Goal: Task Accomplishment & Management: Manage account settings

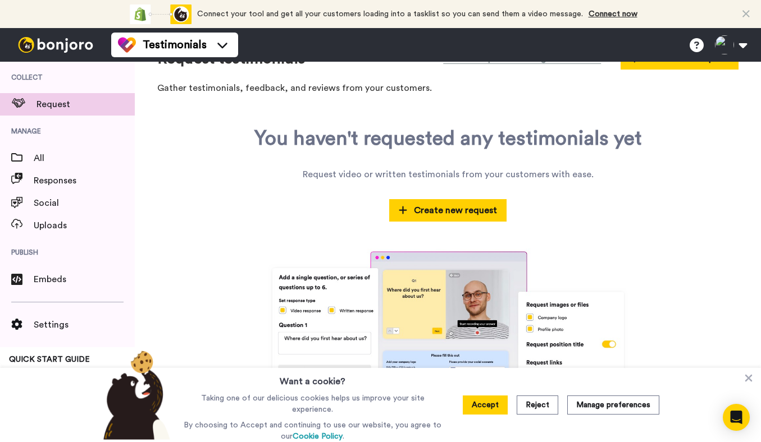
scroll to position [48, 0]
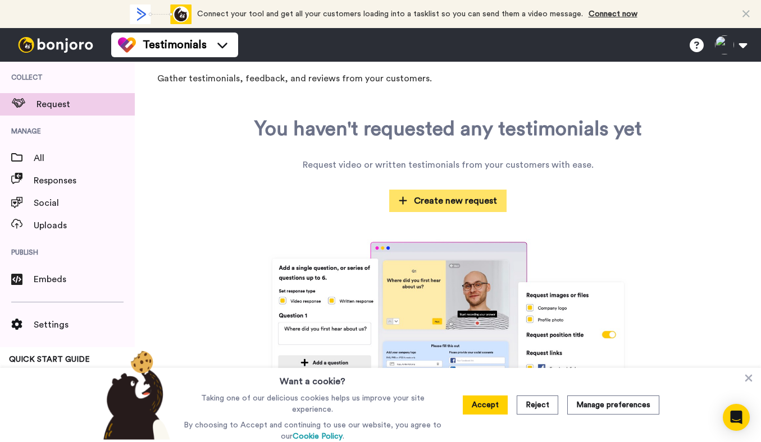
click at [399, 204] on icon at bounding box center [403, 201] width 9 height 10
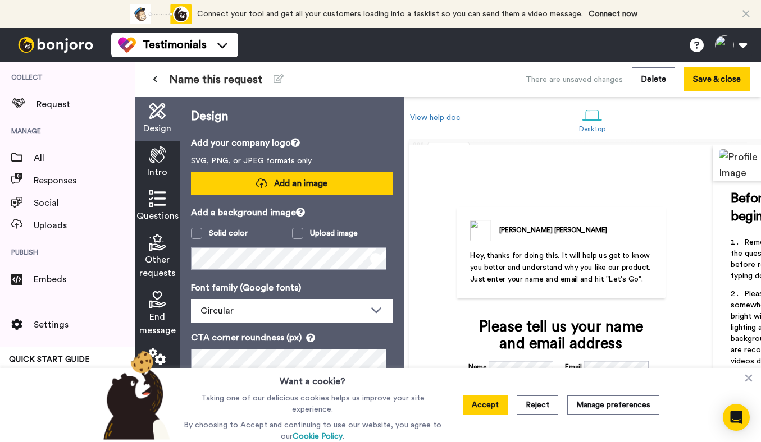
click at [291, 185] on span "Add an image" at bounding box center [300, 184] width 53 height 12
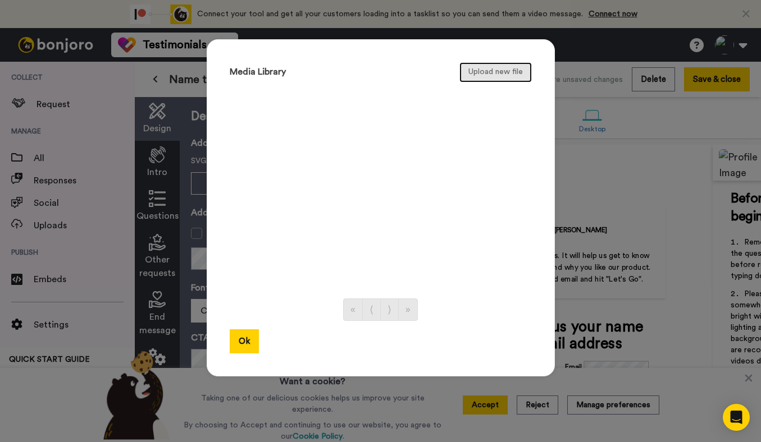
click at [483, 67] on button "Upload new file" at bounding box center [495, 72] width 72 height 20
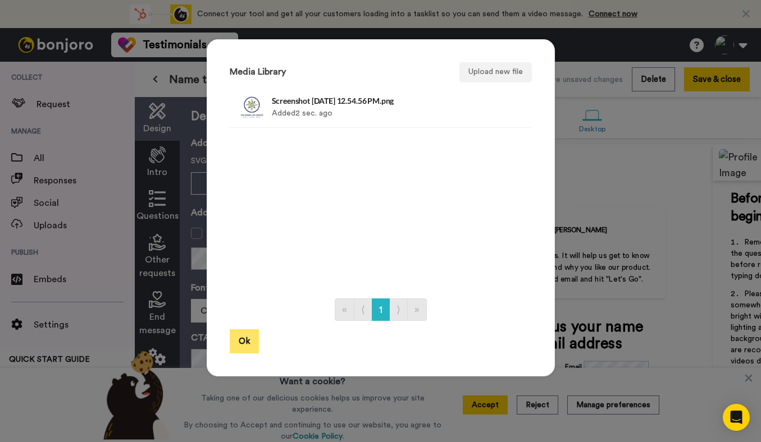
click at [236, 341] on button "Ok" at bounding box center [244, 341] width 29 height 24
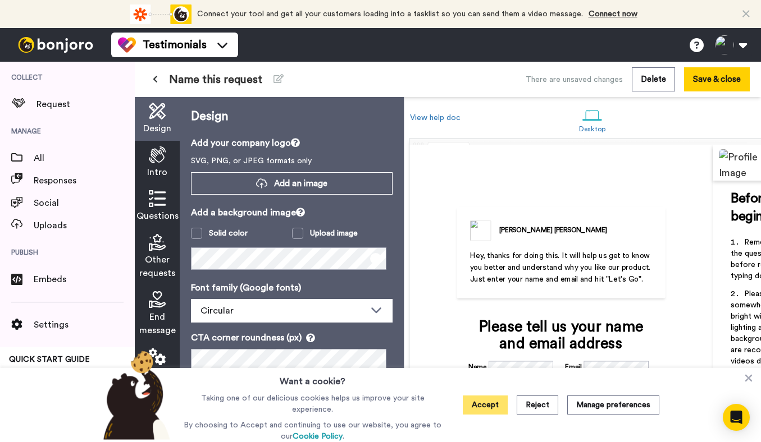
click at [480, 409] on button "Accept" at bounding box center [484, 405] width 45 height 19
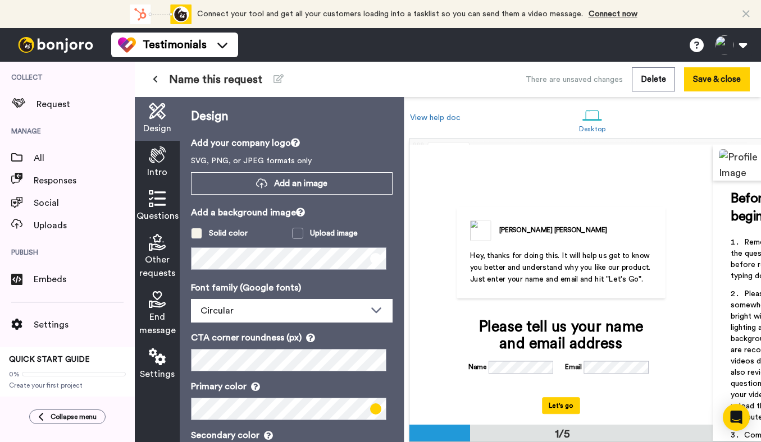
click at [197, 236] on span at bounding box center [196, 233] width 11 height 11
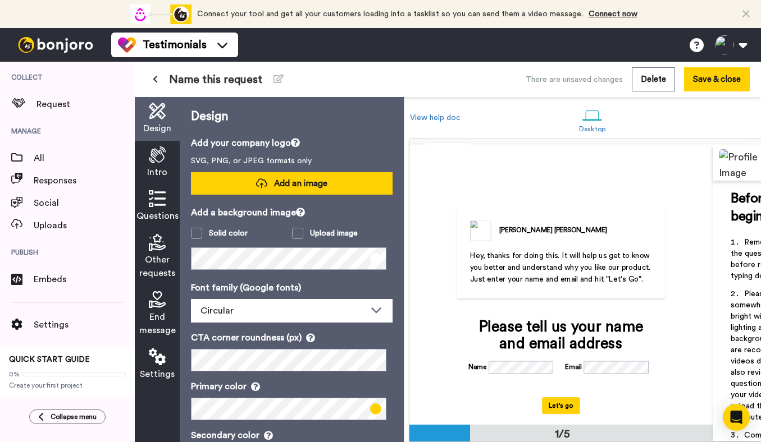
click at [233, 184] on button "Add an image" at bounding box center [292, 183] width 202 height 22
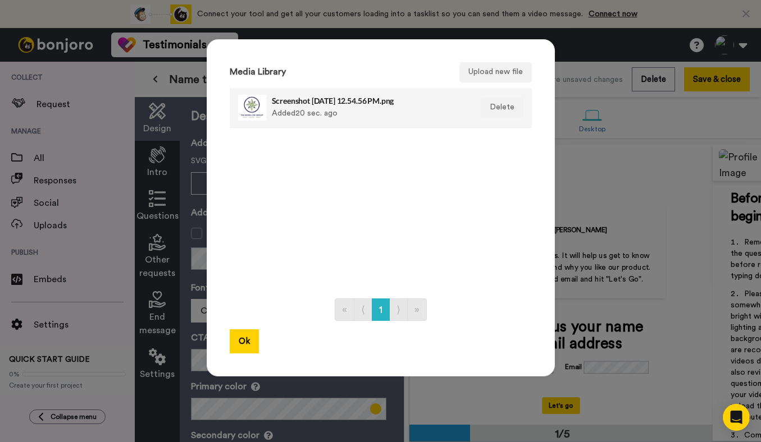
click at [282, 116] on div "Screenshot 2025-09-04 at 12.54.56 PM.png Added 20 sec. ago" at bounding box center [369, 108] width 194 height 28
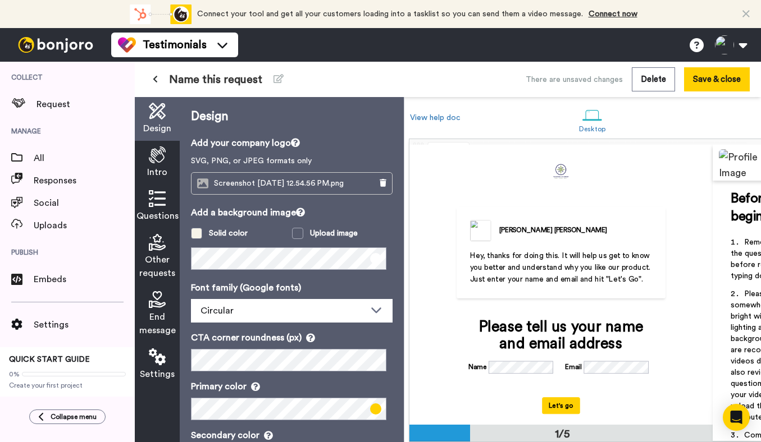
click at [196, 233] on span at bounding box center [196, 233] width 11 height 11
click at [167, 265] on div "Design Intro Questions Other requests End message Settings Design Add your comp…" at bounding box center [269, 269] width 269 height 345
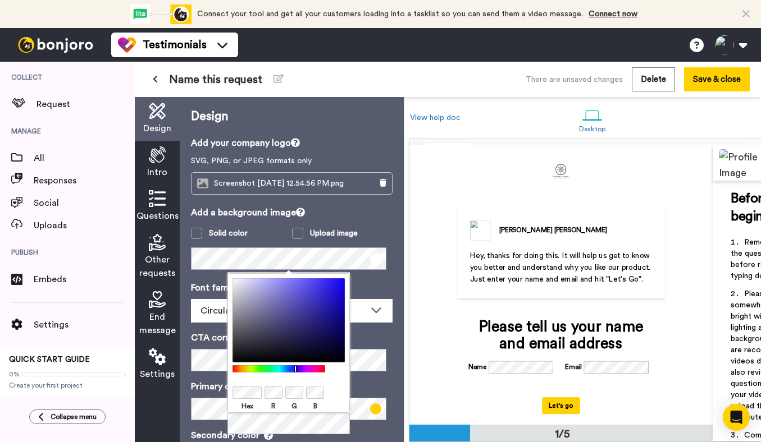
click at [295, 371] on div at bounding box center [279, 368] width 97 height 7
click at [334, 340] on div at bounding box center [288, 320] width 112 height 84
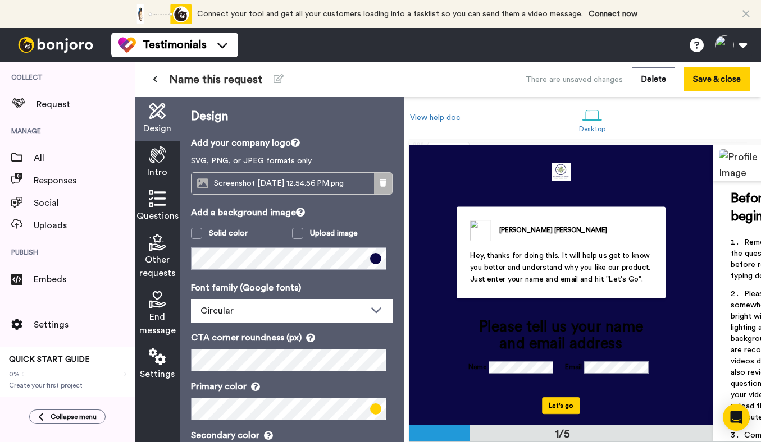
click at [379, 180] on icon at bounding box center [382, 183] width 7 height 8
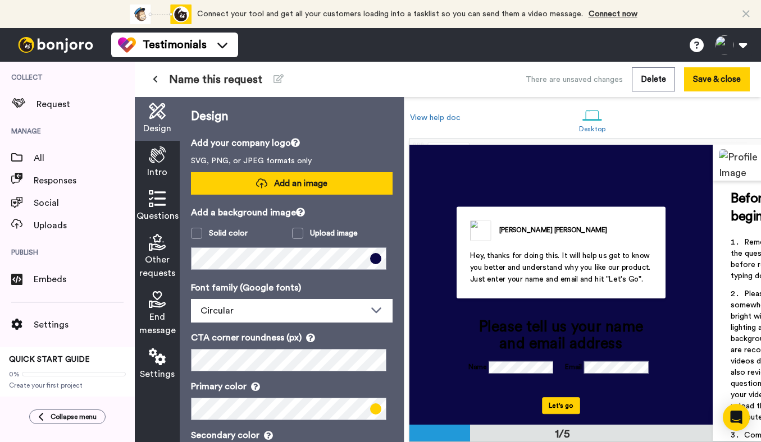
click at [284, 183] on span "Add an image" at bounding box center [300, 184] width 53 height 12
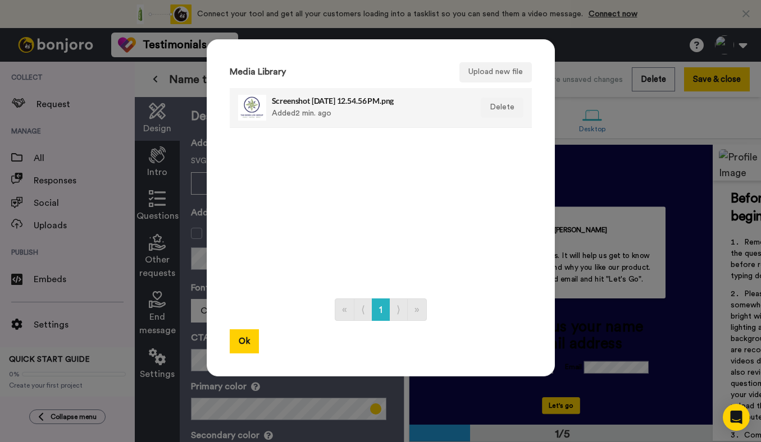
click at [342, 113] on div "Screenshot 2025-09-04 at 12.54.56 PM.png Added 2 min. ago" at bounding box center [369, 108] width 194 height 28
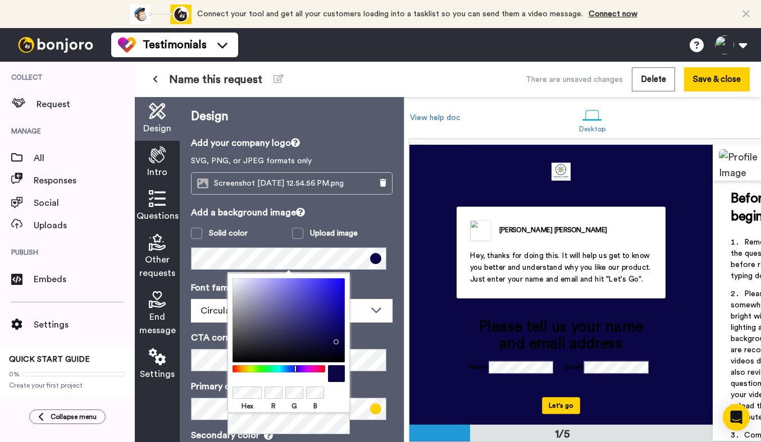
click at [370, 258] on span at bounding box center [375, 258] width 11 height 11
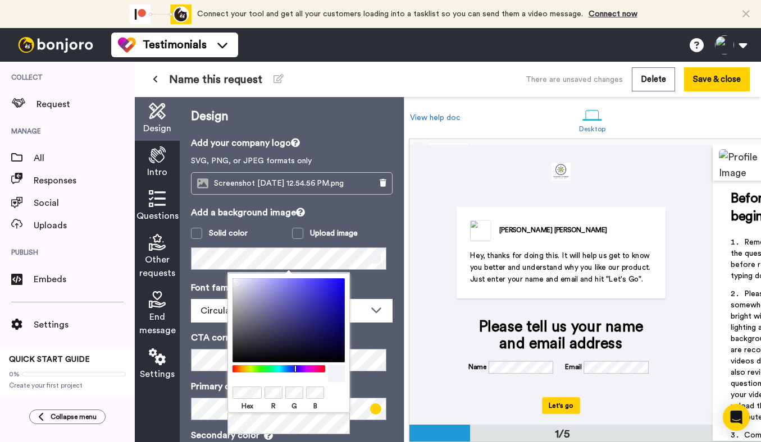
click at [235, 281] on div at bounding box center [288, 320] width 112 height 84
click at [232, 280] on div at bounding box center [288, 320] width 112 height 84
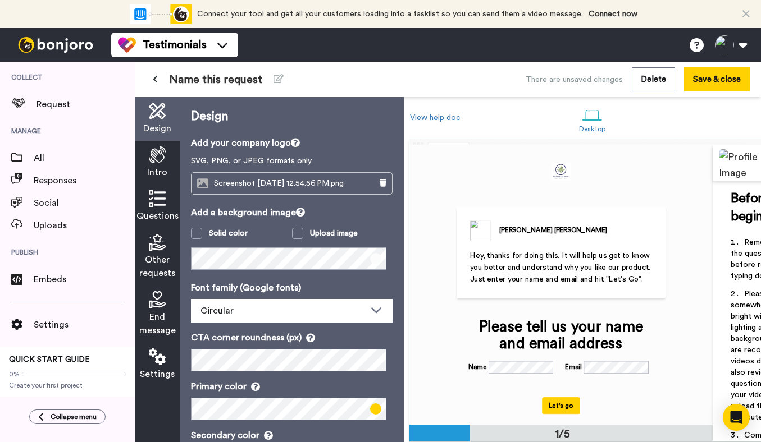
click at [380, 278] on div "Design Add your company logo SVG, PNG, or JPEG formats only Screenshot 2025-09-…" at bounding box center [292, 269] width 224 height 345
click at [292, 231] on span at bounding box center [297, 233] width 11 height 11
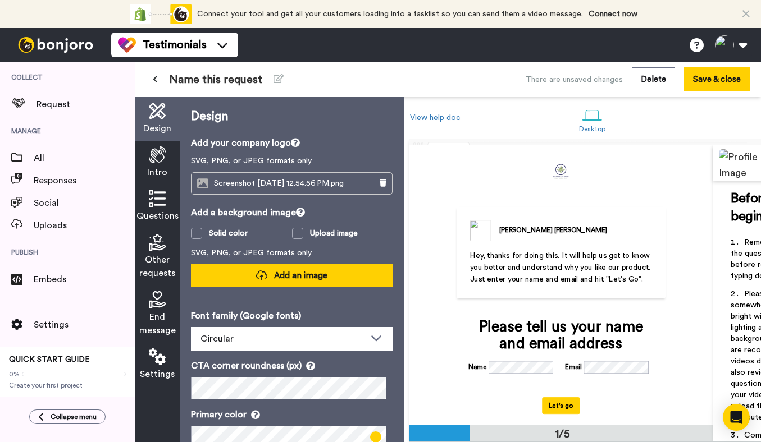
click at [285, 271] on span "Add an image" at bounding box center [300, 276] width 53 height 12
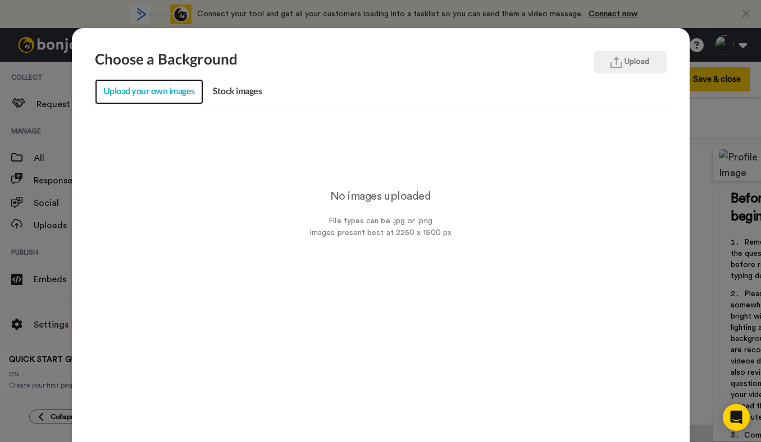
click at [164, 99] on link "Upload your own images" at bounding box center [149, 91] width 108 height 25
click at [165, 93] on link "Upload your own images" at bounding box center [149, 91] width 108 height 25
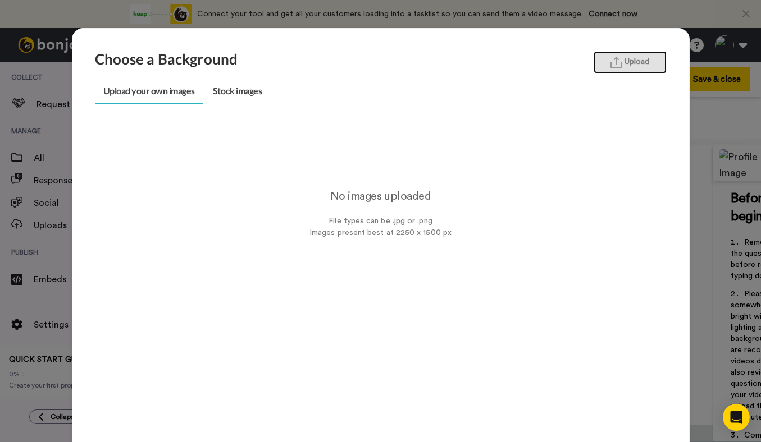
click at [616, 71] on button "Upload" at bounding box center [629, 62] width 73 height 22
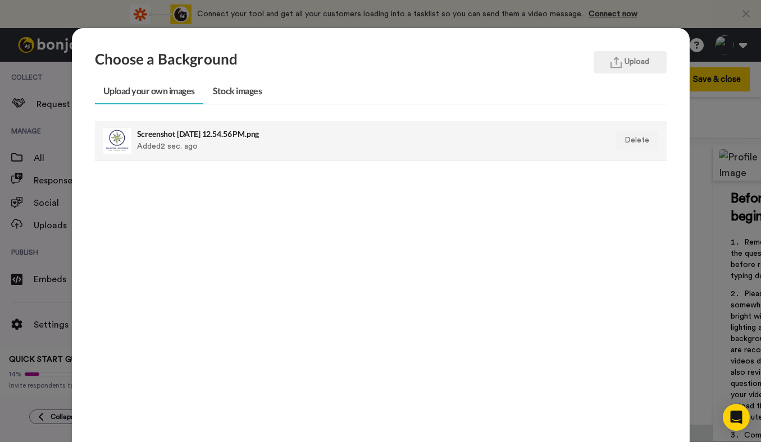
click at [400, 132] on h4 "Screenshot 2025-09-04 at 12.54.56 PM.png" at bounding box center [325, 134] width 377 height 8
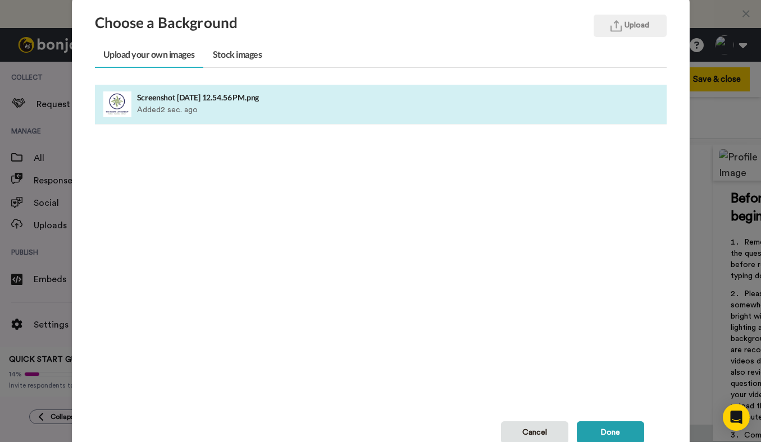
scroll to position [89, 0]
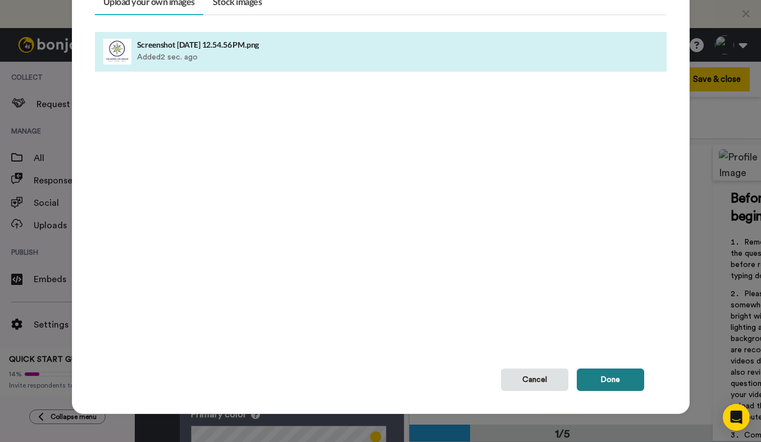
click at [606, 379] on button "Done" at bounding box center [609, 380] width 67 height 22
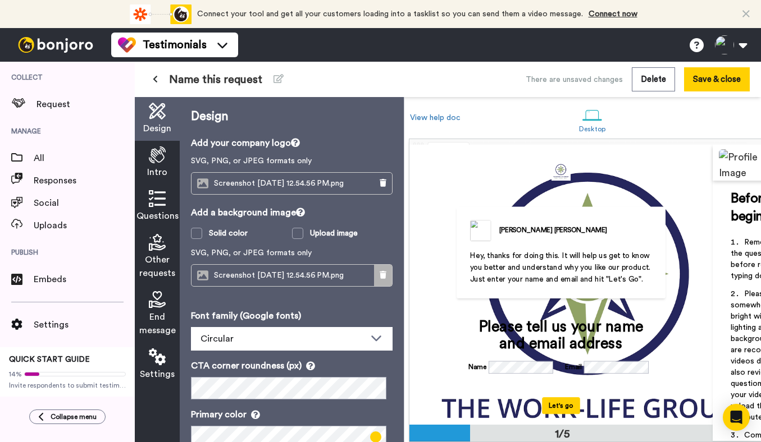
click at [378, 280] on button at bounding box center [383, 275] width 18 height 21
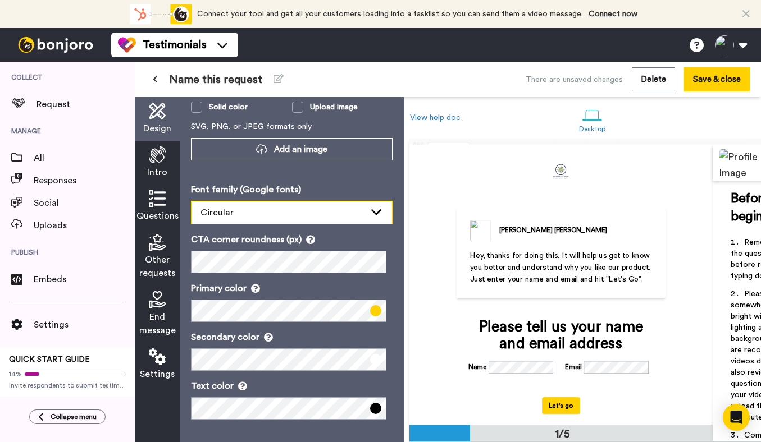
scroll to position [135, 0]
click at [154, 158] on icon at bounding box center [157, 154] width 17 height 17
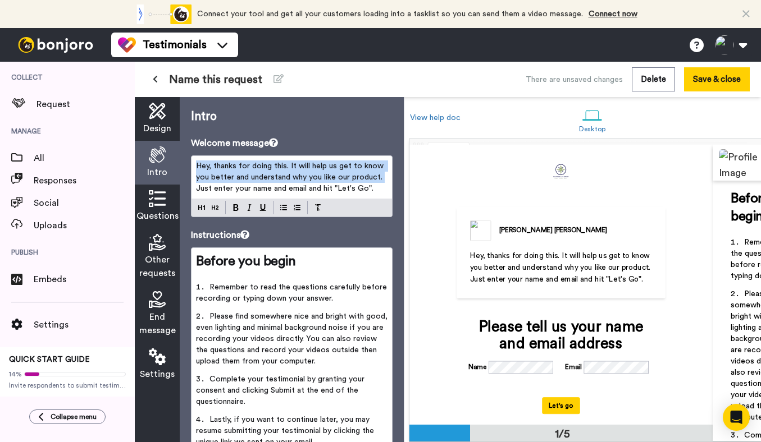
drag, startPoint x: 195, startPoint y: 166, endPoint x: 397, endPoint y: 183, distance: 203.4
click at [397, 183] on div "Intro Welcome message Hey, thanks for doing this. It will help us get to know y…" at bounding box center [292, 269] width 224 height 345
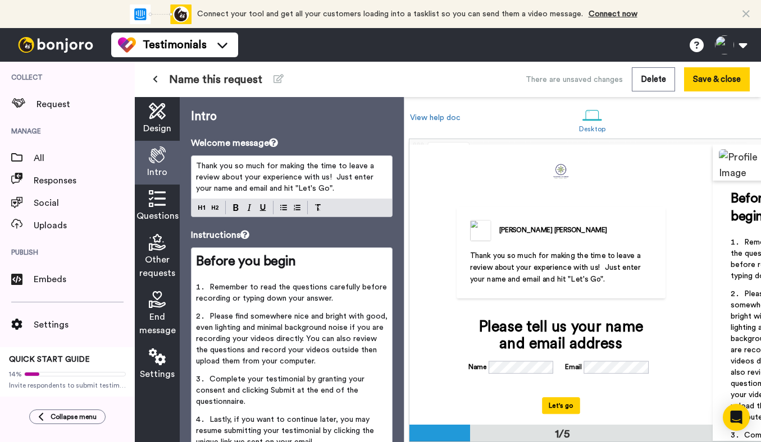
click at [222, 274] on p "﻿" at bounding box center [291, 276] width 191 height 11
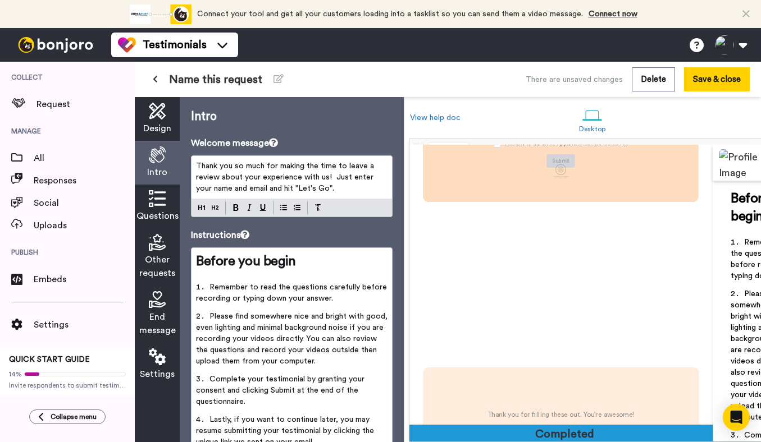
scroll to position [1052, 0]
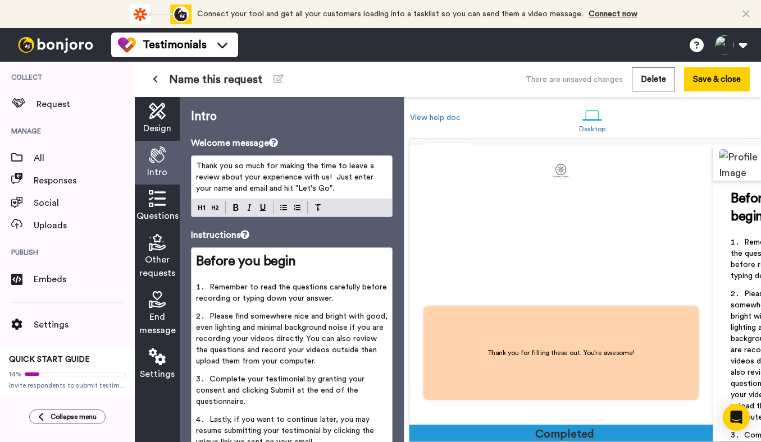
click at [154, 210] on span "Questions" at bounding box center [157, 215] width 42 height 13
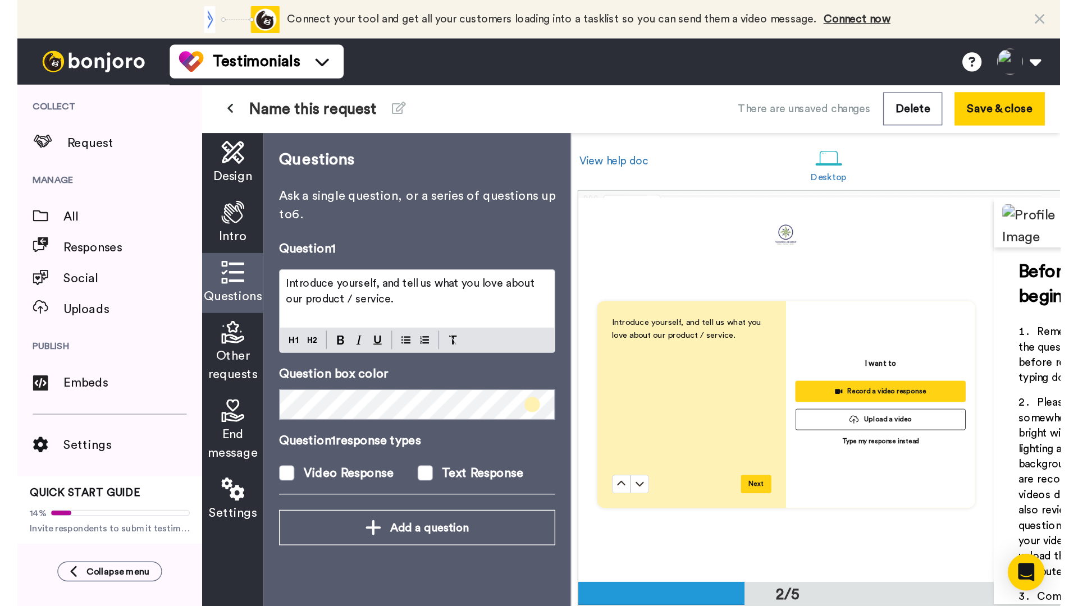
scroll to position [269, 0]
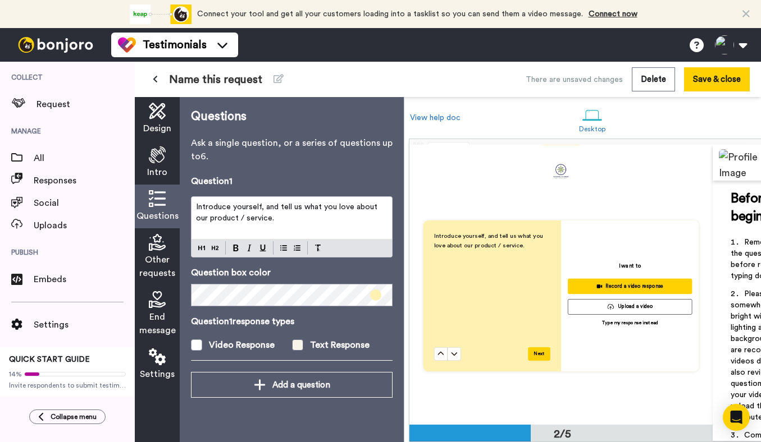
click at [299, 344] on span at bounding box center [297, 345] width 11 height 11
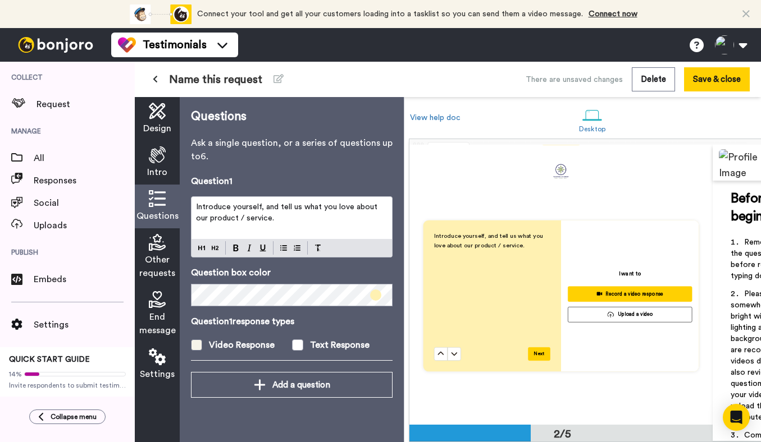
click at [195, 349] on span at bounding box center [196, 345] width 11 height 11
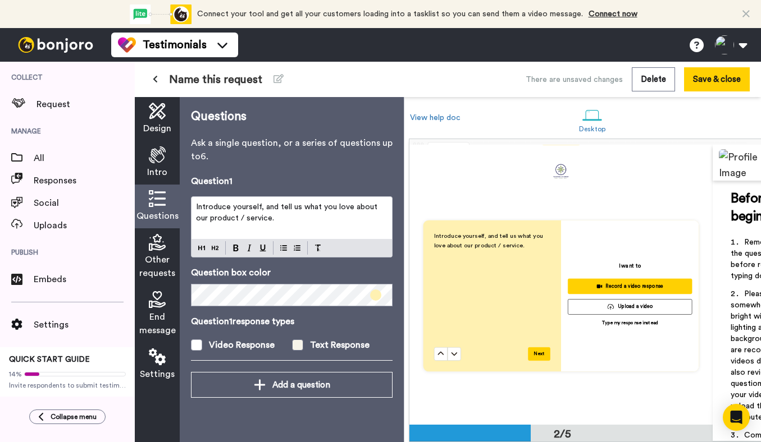
click at [296, 343] on span at bounding box center [297, 345] width 11 height 11
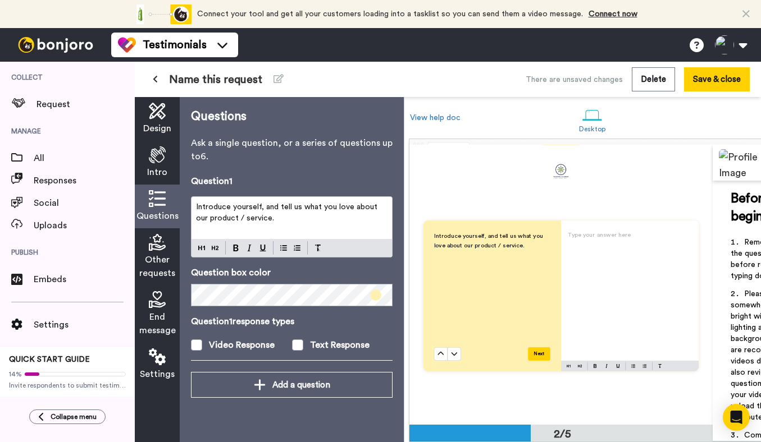
click at [561, 427] on div "2/5" at bounding box center [562, 435] width 54 height 16
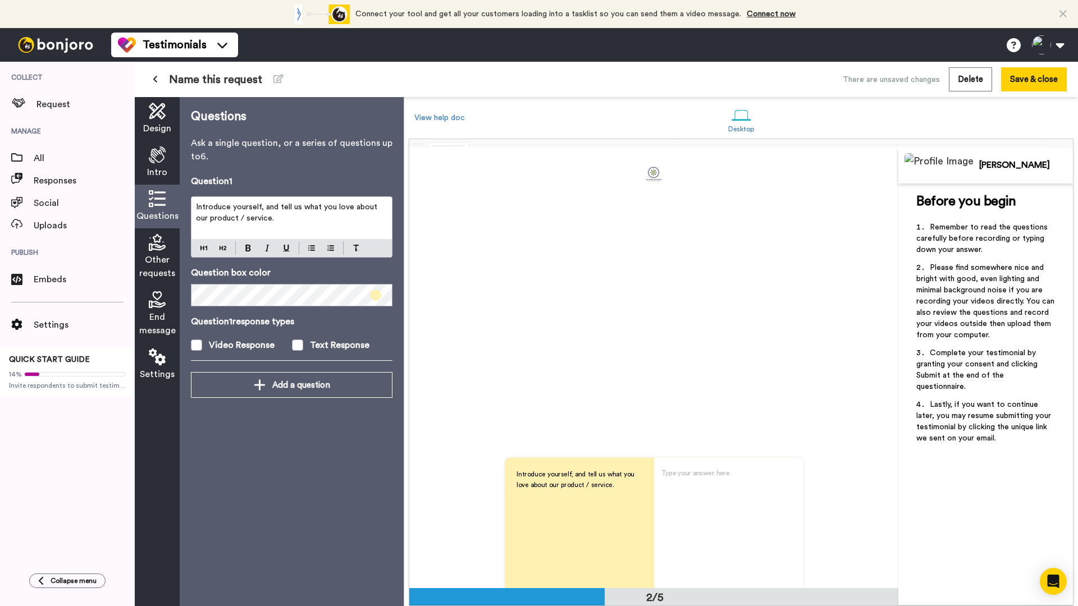
scroll to position [263, 0]
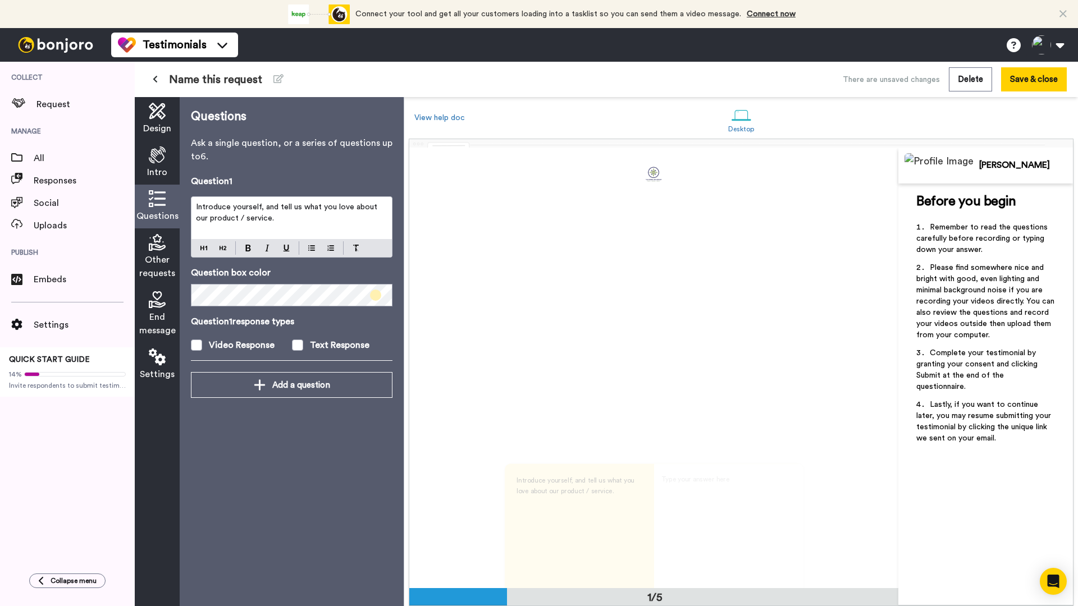
click at [277, 218] on p "Introduce yourself, and tell us what you love about our product / service." at bounding box center [291, 213] width 191 height 22
drag, startPoint x: 281, startPoint y: 207, endPoint x: 190, endPoint y: 206, distance: 91.5
click at [190, 206] on div "Questions Ask a single question, or a series of questions up to 6 . Question 1 …" at bounding box center [292, 351] width 224 height 509
click at [378, 214] on div "Tell us what you love about our product / service." at bounding box center [291, 218] width 200 height 42
click at [675, 327] on div "Tell us what you love about our product / service, and what you think a new cli…" at bounding box center [653, 546] width 489 height 441
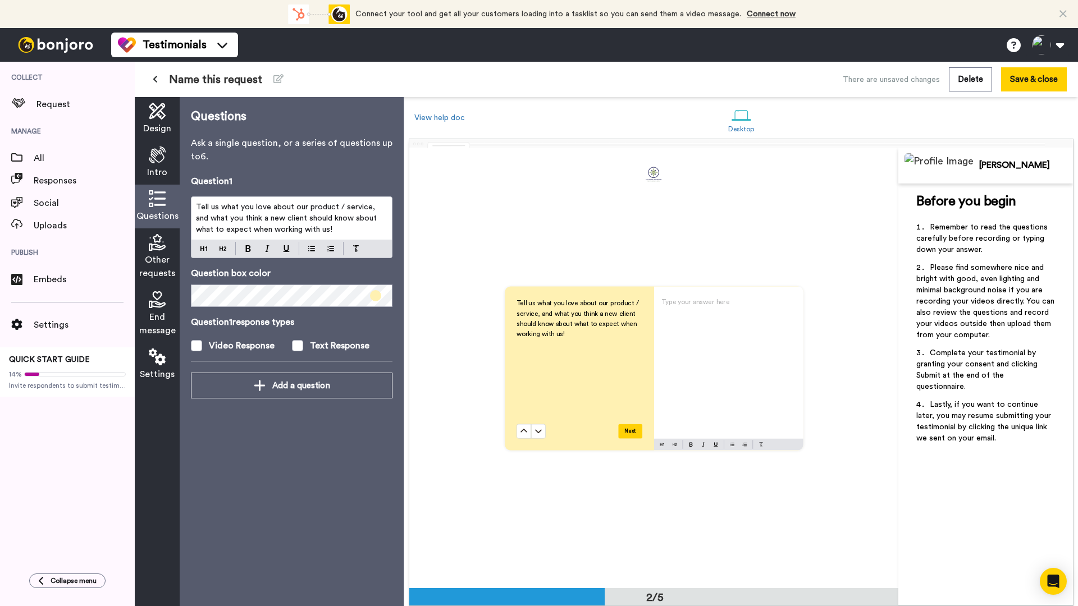
scroll to position [441, 0]
click at [156, 148] on icon at bounding box center [157, 154] width 17 height 17
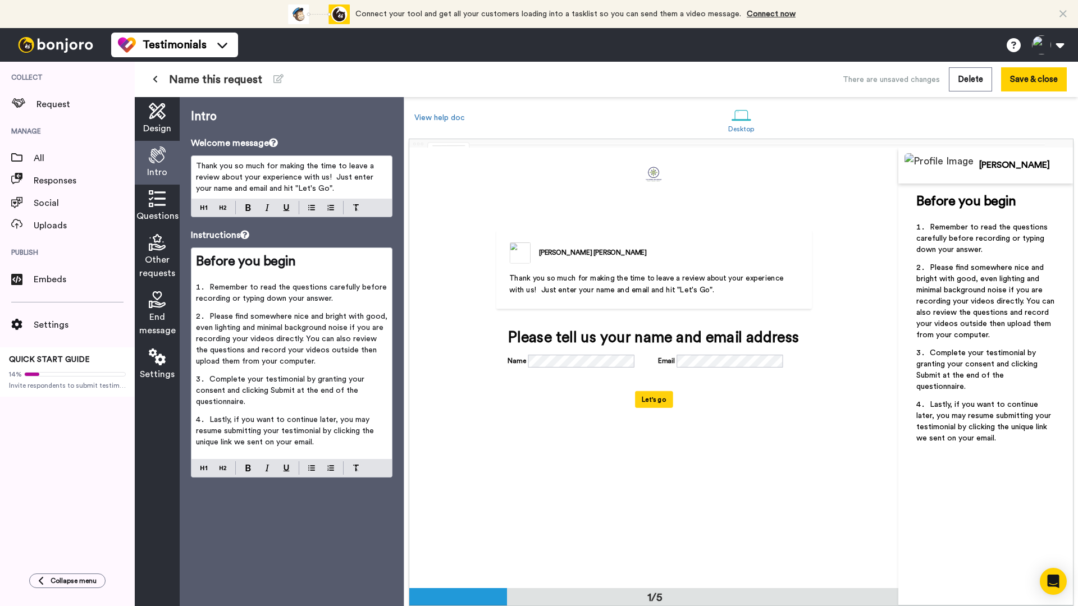
scroll to position [0, 0]
click at [315, 338] on span "Please find somewhere nice and bright with good, even lighting and minimal back…" at bounding box center [293, 339] width 194 height 53
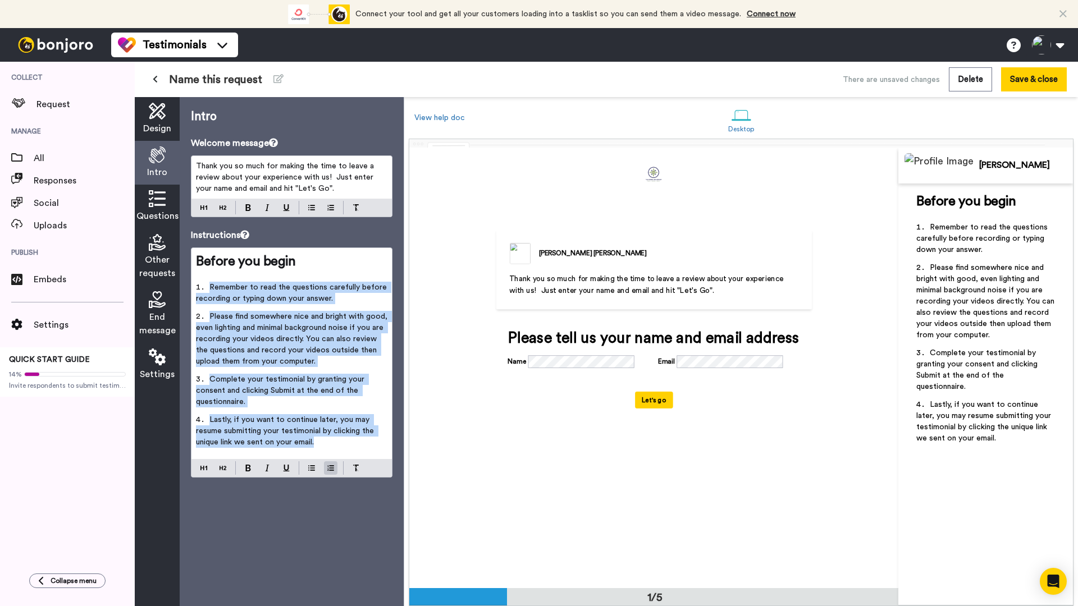
drag, startPoint x: 211, startPoint y: 290, endPoint x: 344, endPoint y: 451, distance: 208.5
click at [344, 442] on ol "Remember to read the questions carefully before recording or typing down your a…" at bounding box center [291, 368] width 191 height 173
click at [301, 331] on span "Please find somewhere nice and bright with good, even lighting and minimal back…" at bounding box center [293, 339] width 194 height 53
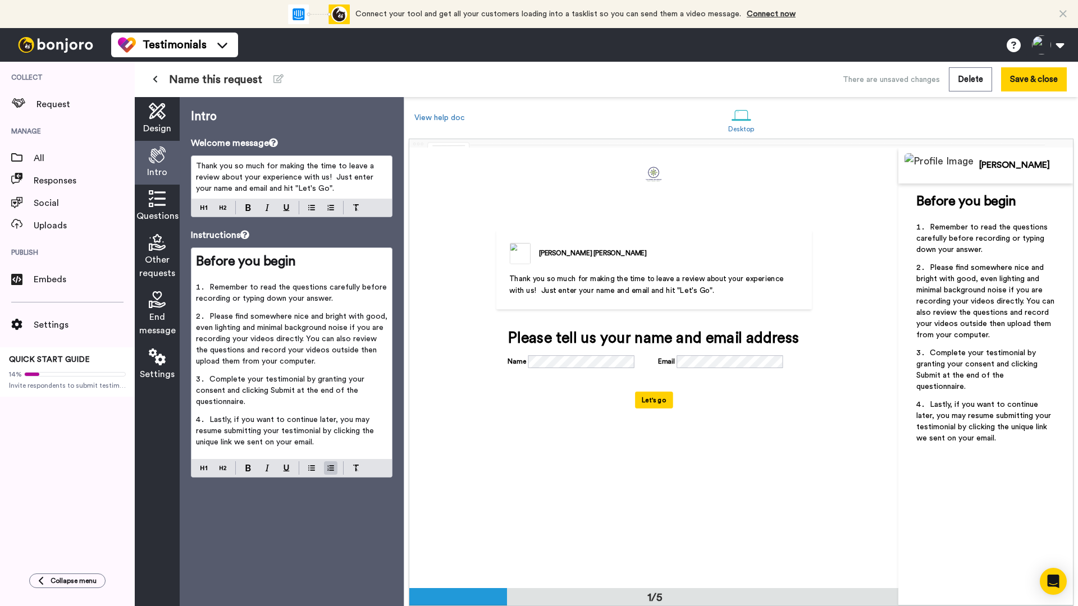
click at [295, 325] on span "Please find somewhere nice and bright with good, even lighting and minimal back…" at bounding box center [293, 339] width 194 height 53
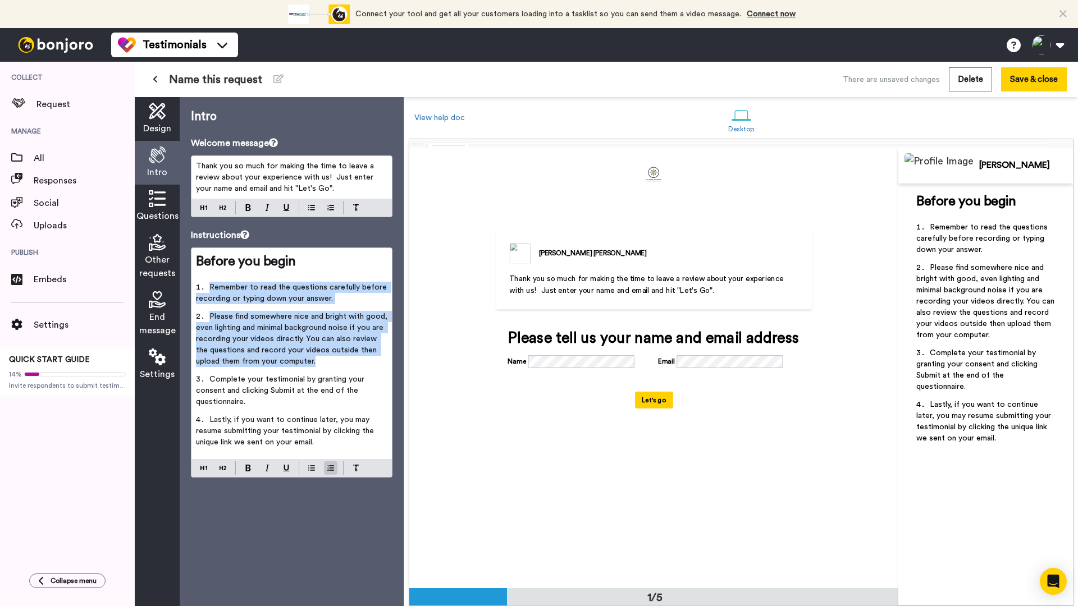
drag, startPoint x: 209, startPoint y: 289, endPoint x: 300, endPoint y: 360, distance: 115.4
click at [300, 360] on ol "Remember to read the questions carefully before recording or typing down your a…" at bounding box center [291, 368] width 191 height 173
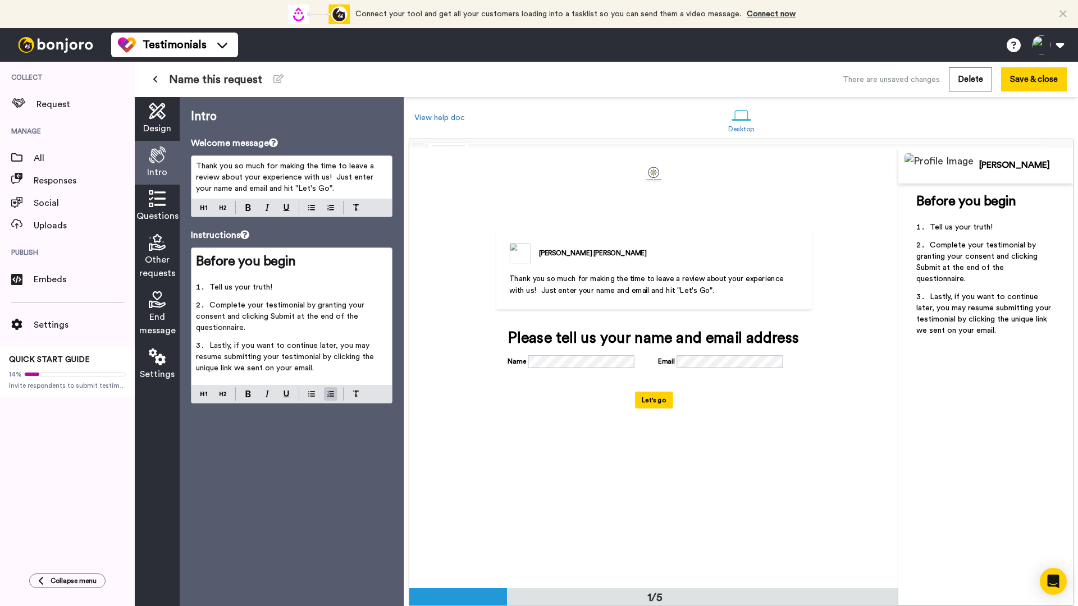
click at [154, 200] on icon at bounding box center [157, 198] width 17 height 17
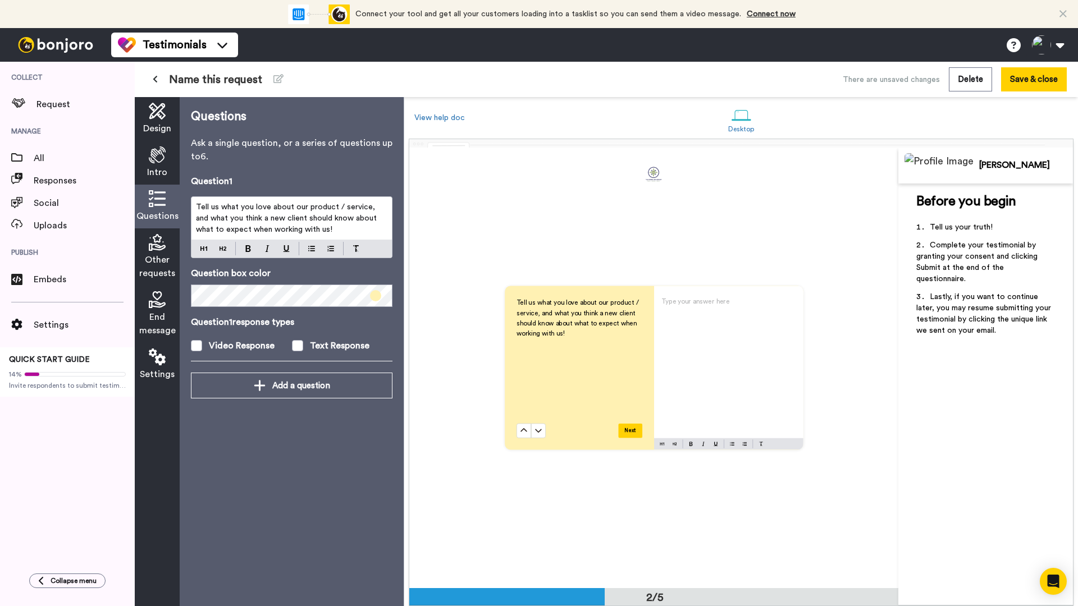
click at [166, 257] on span "Other requests" at bounding box center [157, 266] width 36 height 27
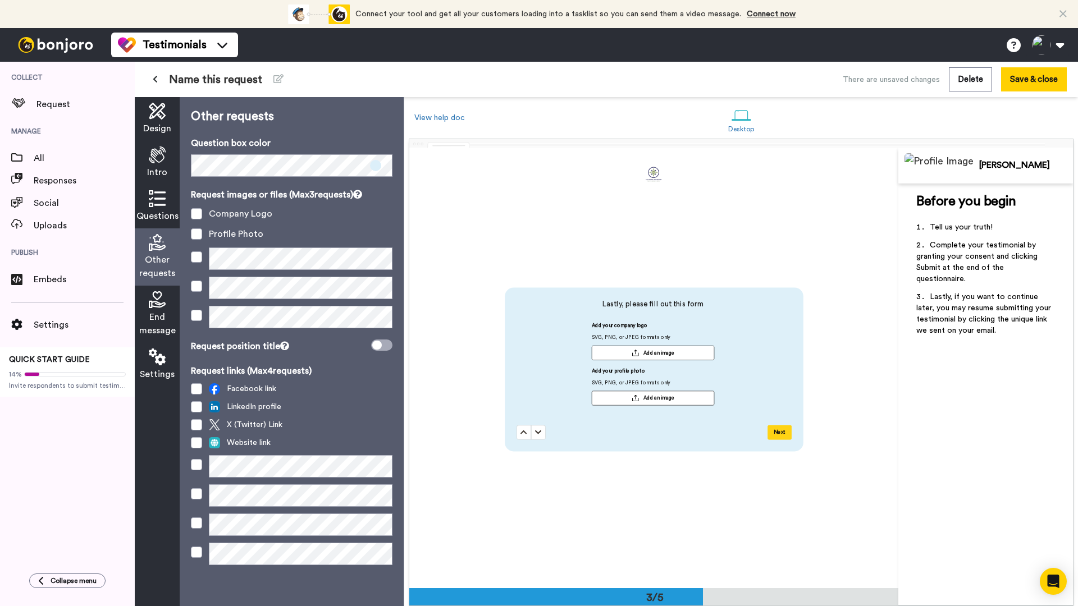
scroll to position [881, 0]
click at [196, 215] on span at bounding box center [196, 213] width 11 height 11
click at [196, 233] on span at bounding box center [196, 233] width 11 height 11
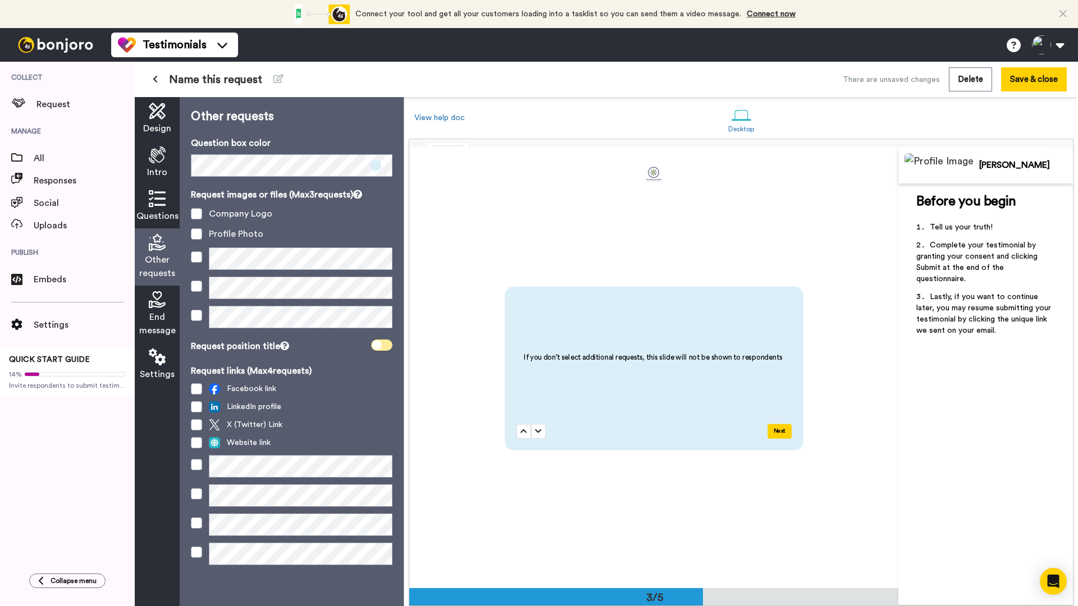
click at [383, 345] on span at bounding box center [381, 345] width 21 height 11
click at [157, 321] on span "End message" at bounding box center [157, 323] width 36 height 27
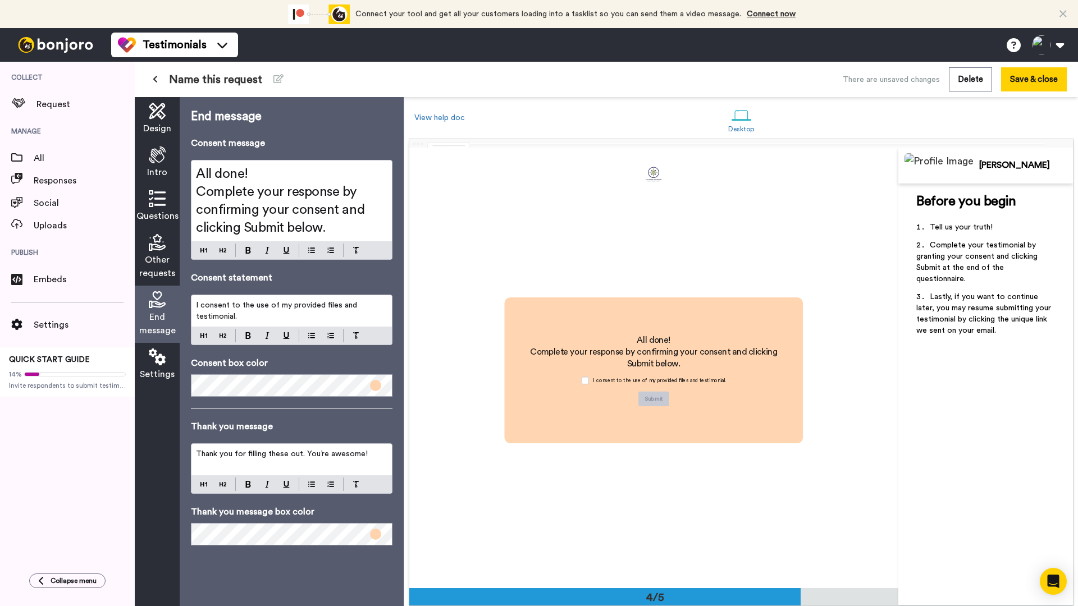
scroll to position [1321, 0]
click at [152, 359] on icon at bounding box center [157, 357] width 17 height 17
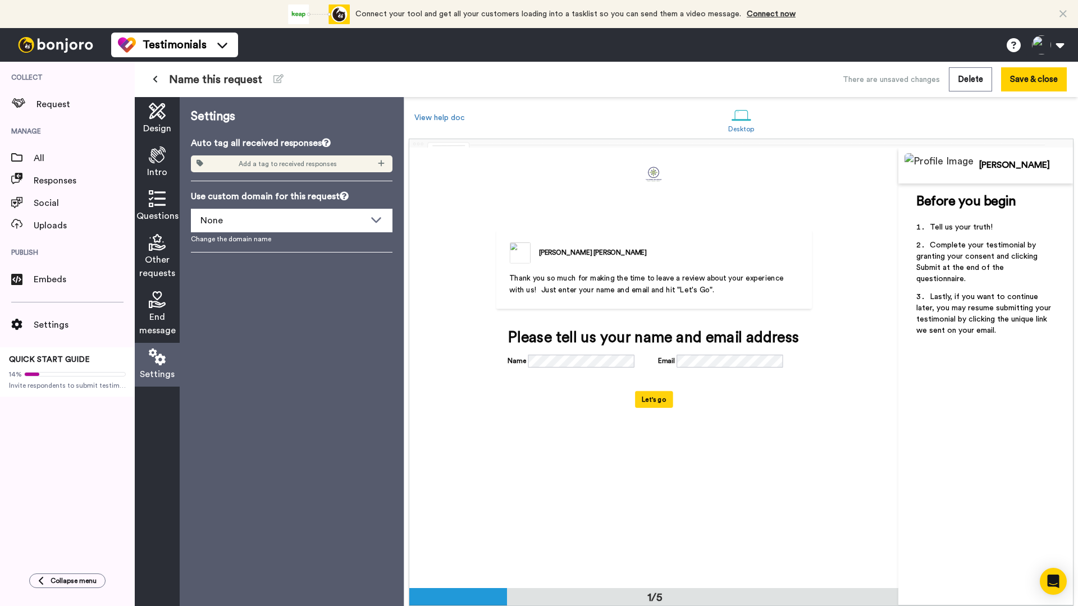
scroll to position [0, 0]
click at [760, 76] on button "Save & close" at bounding box center [1034, 79] width 66 height 24
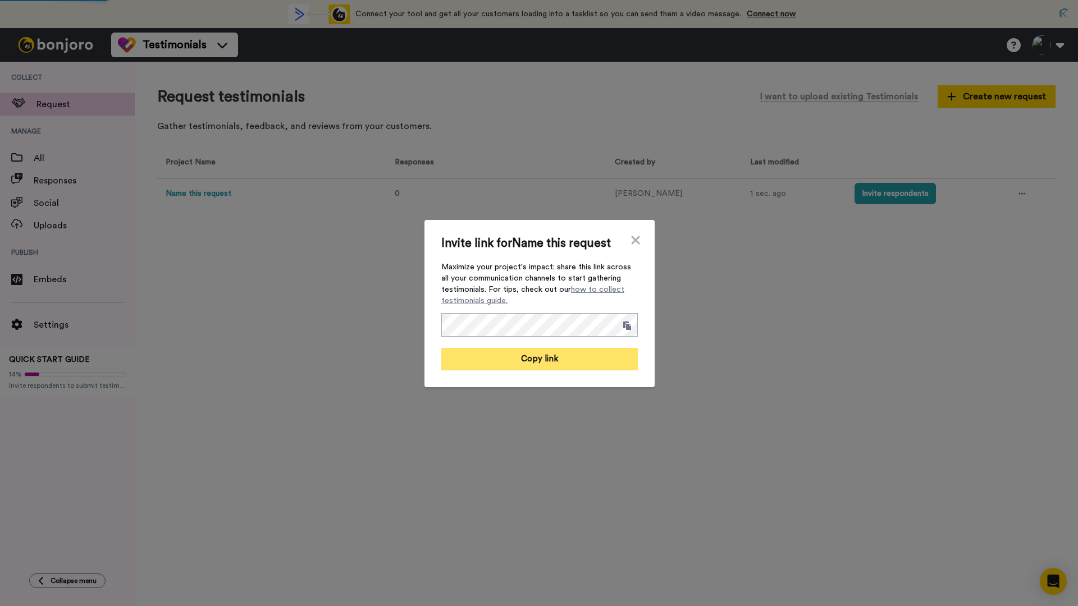
click at [543, 362] on button "Copy link" at bounding box center [539, 359] width 196 height 22
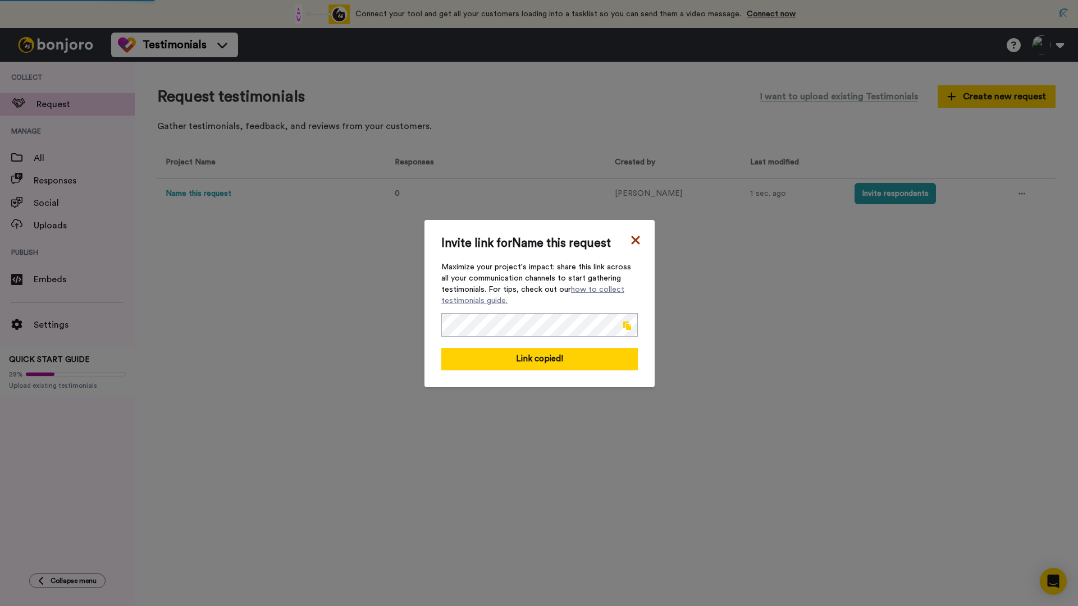
click at [633, 237] on icon at bounding box center [635, 240] width 8 height 8
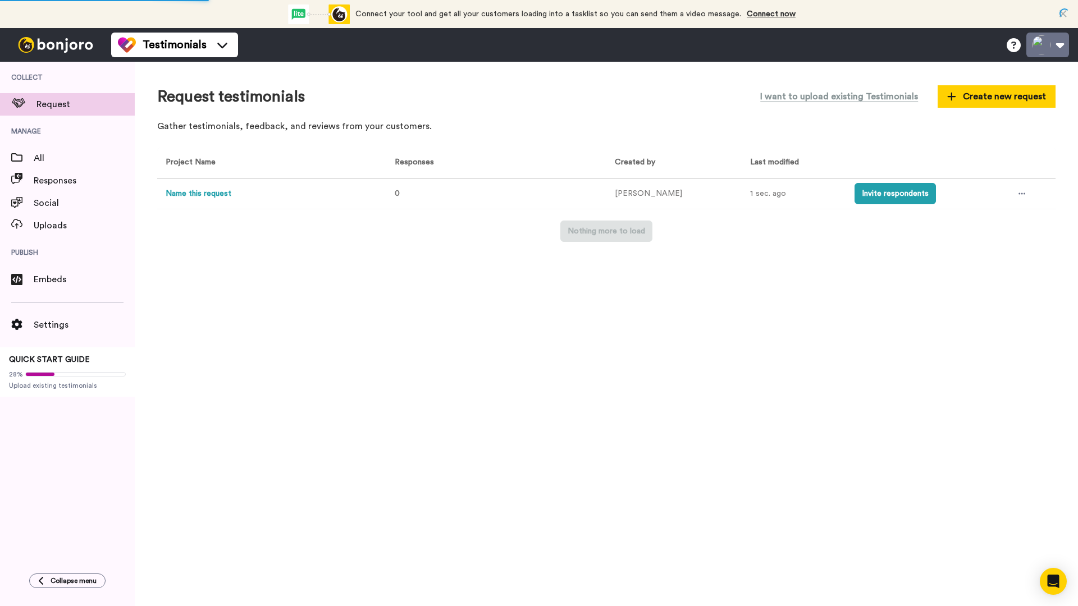
click at [760, 47] on button at bounding box center [1047, 45] width 43 height 25
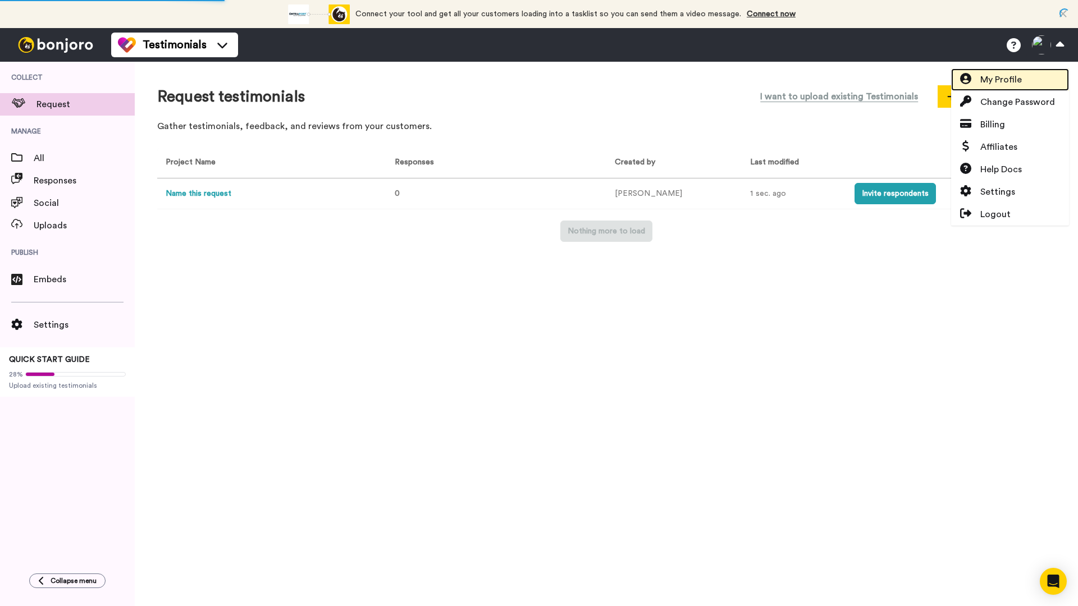
click at [760, 79] on link "My Profile" at bounding box center [1010, 79] width 118 height 22
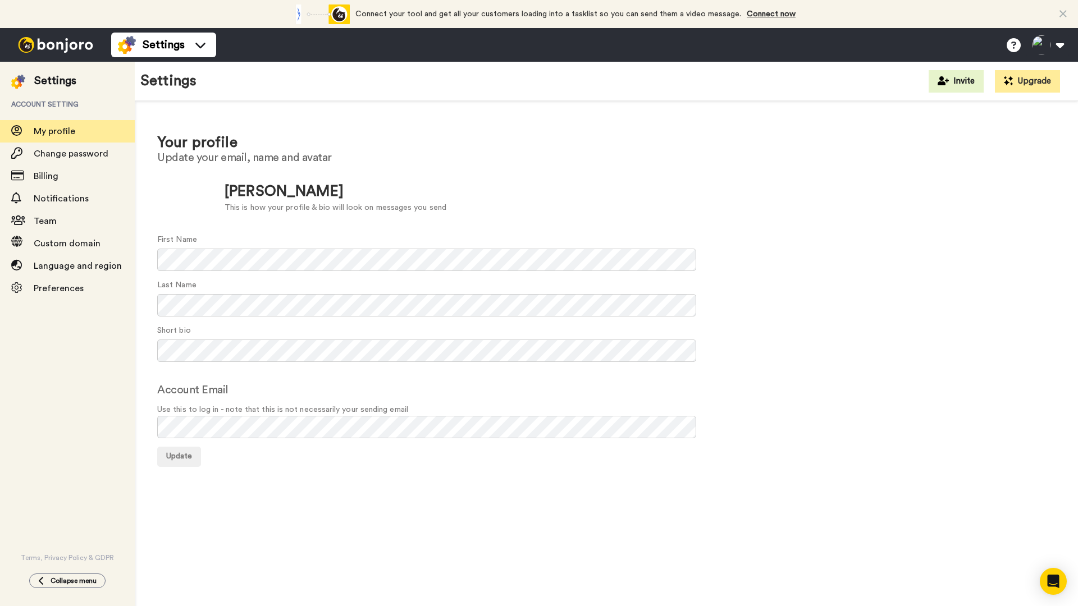
click at [197, 152] on h2 "Update your email, name and avatar" at bounding box center [606, 158] width 898 height 12
click at [195, 148] on h1 "Your profile" at bounding box center [606, 143] width 898 height 16
click at [68, 296] on div "Preferences" at bounding box center [67, 288] width 135 height 22
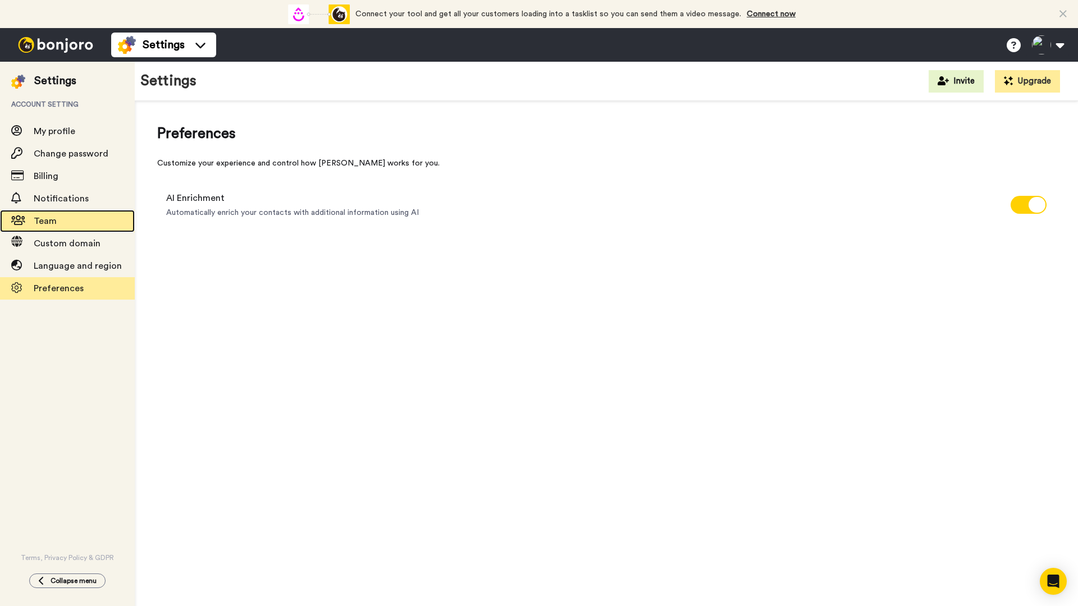
click at [41, 219] on span "Team" at bounding box center [45, 221] width 23 height 9
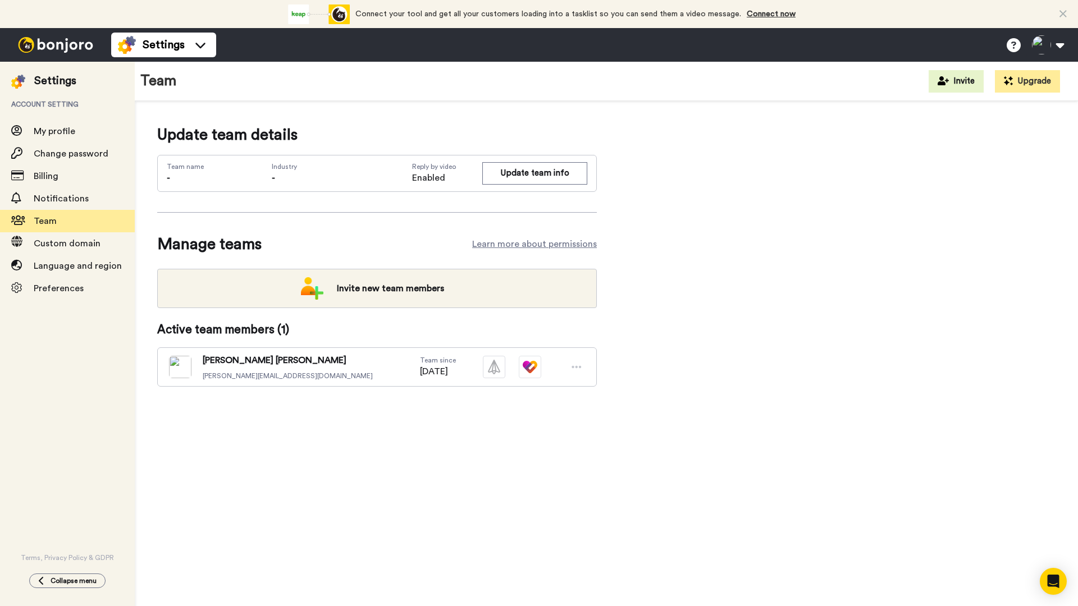
click at [575, 368] on icon at bounding box center [576, 366] width 10 height 11
click at [176, 366] on img at bounding box center [180, 367] width 22 height 22
click at [1023, 77] on button "Upgrade" at bounding box center [1027, 81] width 65 height 22
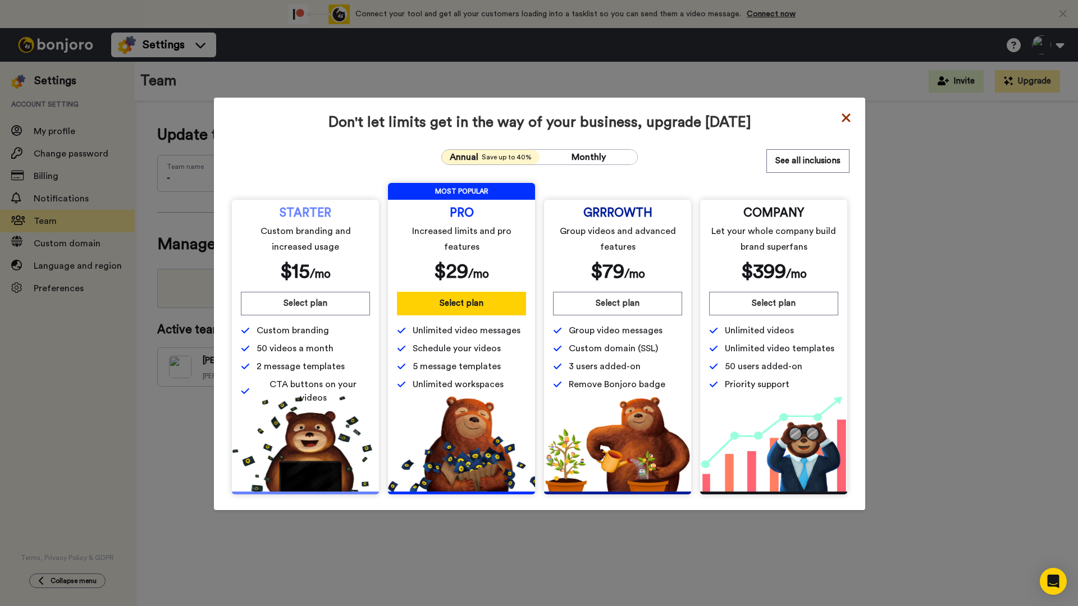
click at [841, 120] on icon at bounding box center [845, 117] width 8 height 8
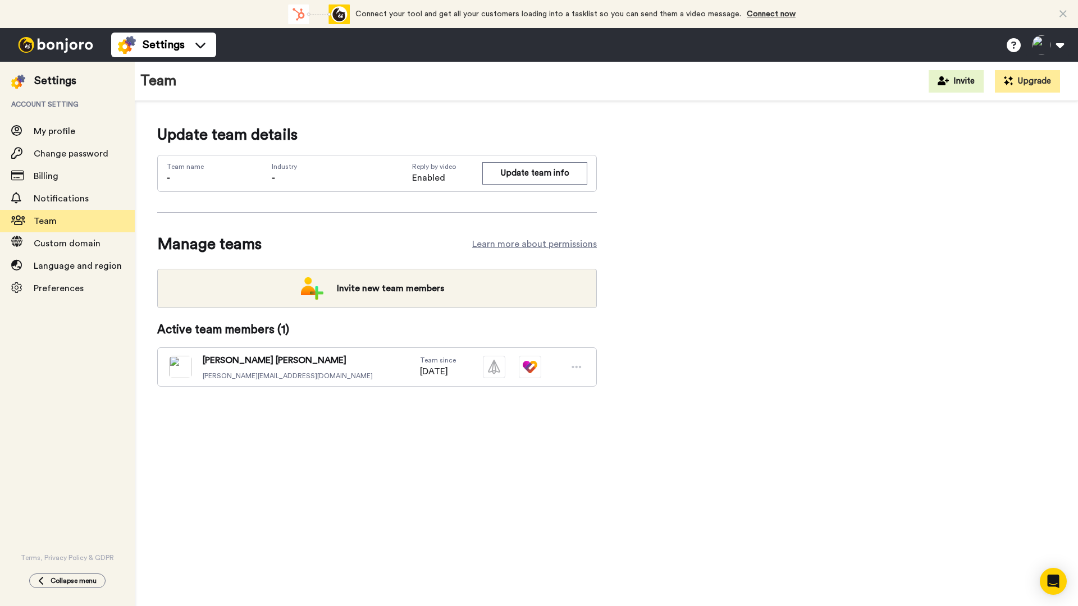
click at [40, 107] on span "Account setting" at bounding box center [67, 104] width 135 height 31
click at [56, 79] on div "Settings" at bounding box center [55, 81] width 42 height 16
click at [56, 133] on span "My profile" at bounding box center [55, 131] width 42 height 9
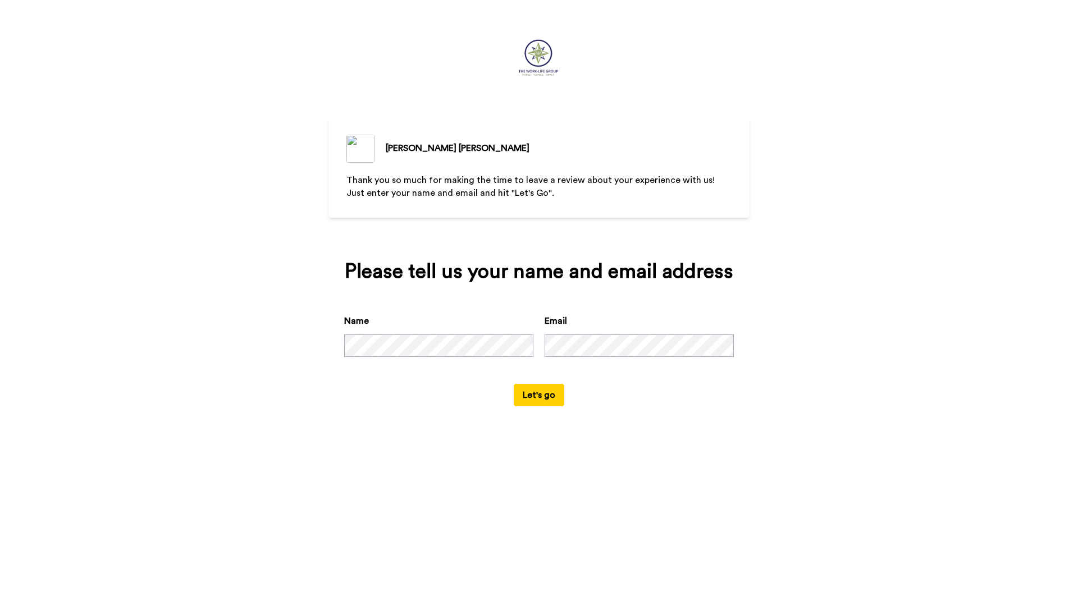
click at [349, 130] on div "[PERSON_NAME] Thank you so much for making the time to leave a review about you…" at bounding box center [538, 167] width 421 height 101
click at [355, 140] on img at bounding box center [360, 149] width 28 height 28
